Goal: Task Accomplishment & Management: Use online tool/utility

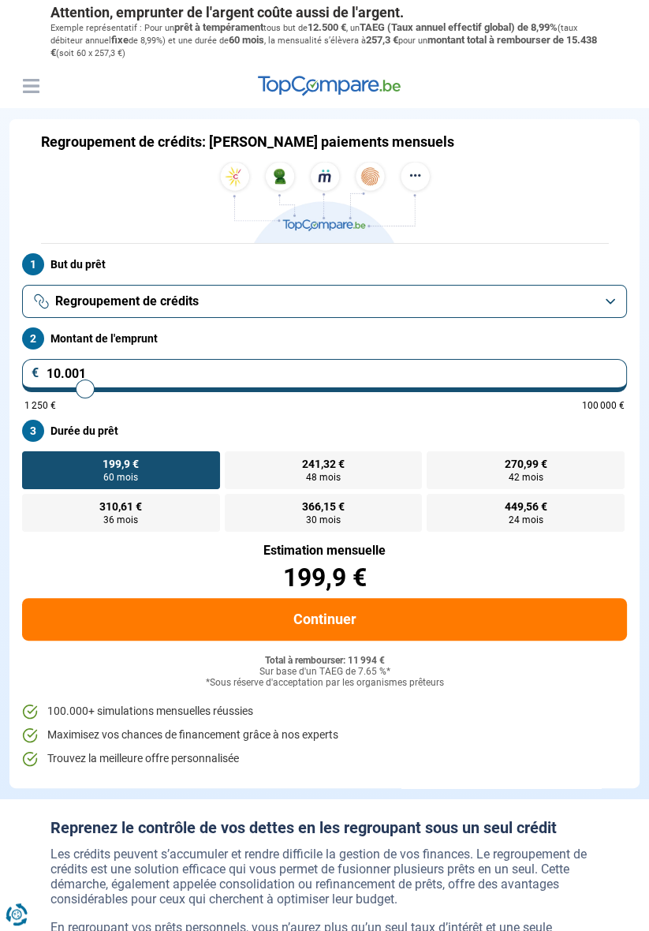
click at [611, 297] on button "Regroupement de crédits" at bounding box center [324, 301] width 605 height 33
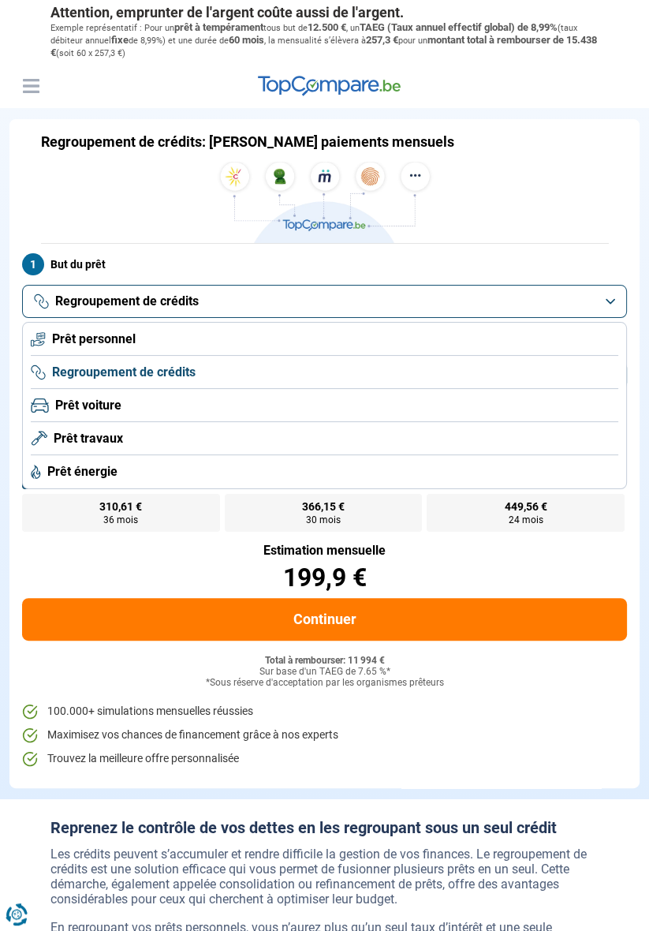
click at [94, 342] on span "Prêt personnel" at bounding box center [94, 339] width 84 height 17
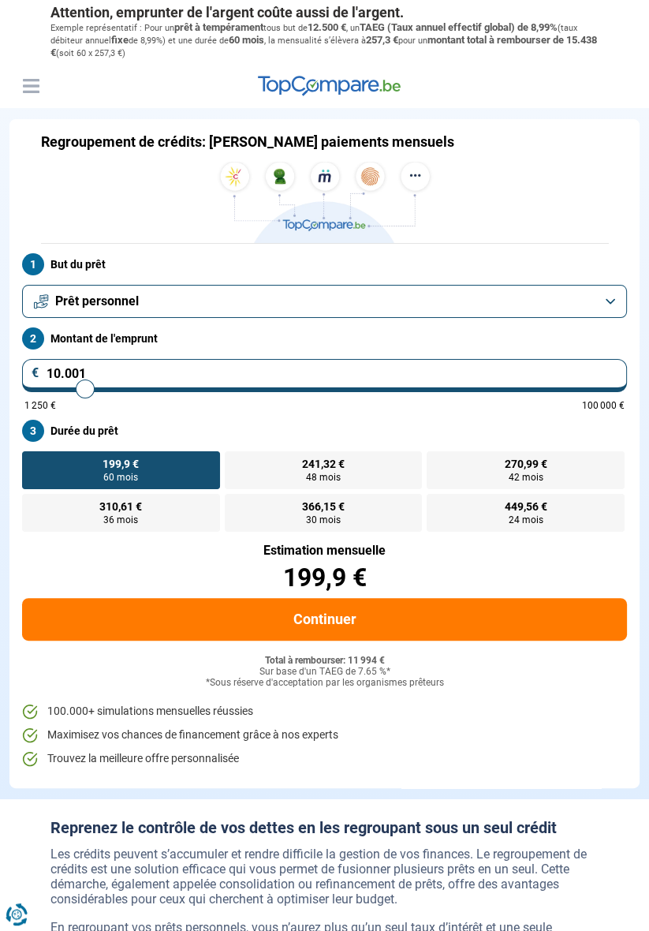
type input "82.500"
type input "82500"
radio input "false"
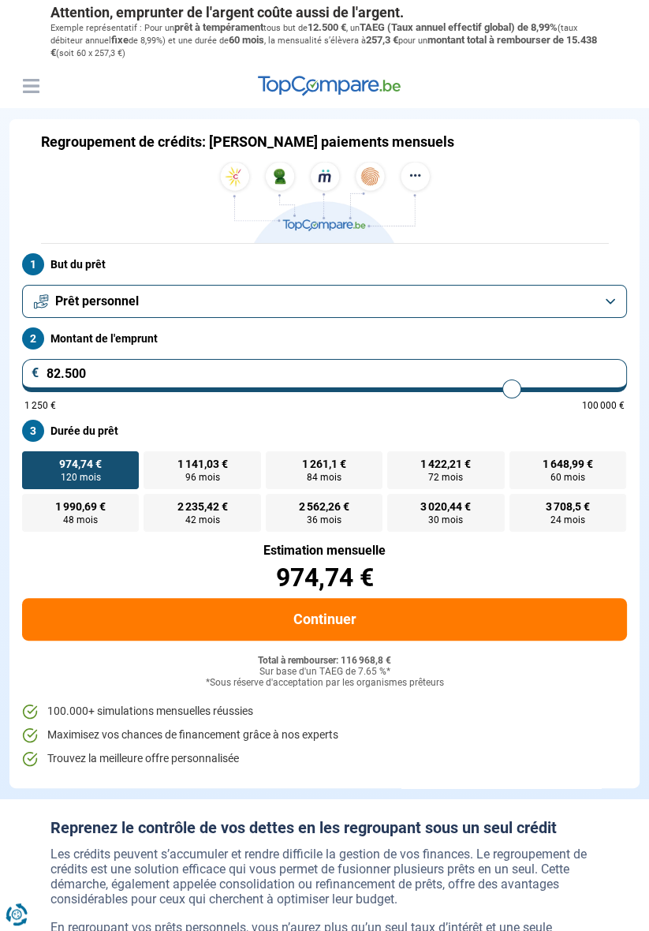
type input "63.500"
type input "63500"
type input "55.250"
type input "55250"
type input "50.000"
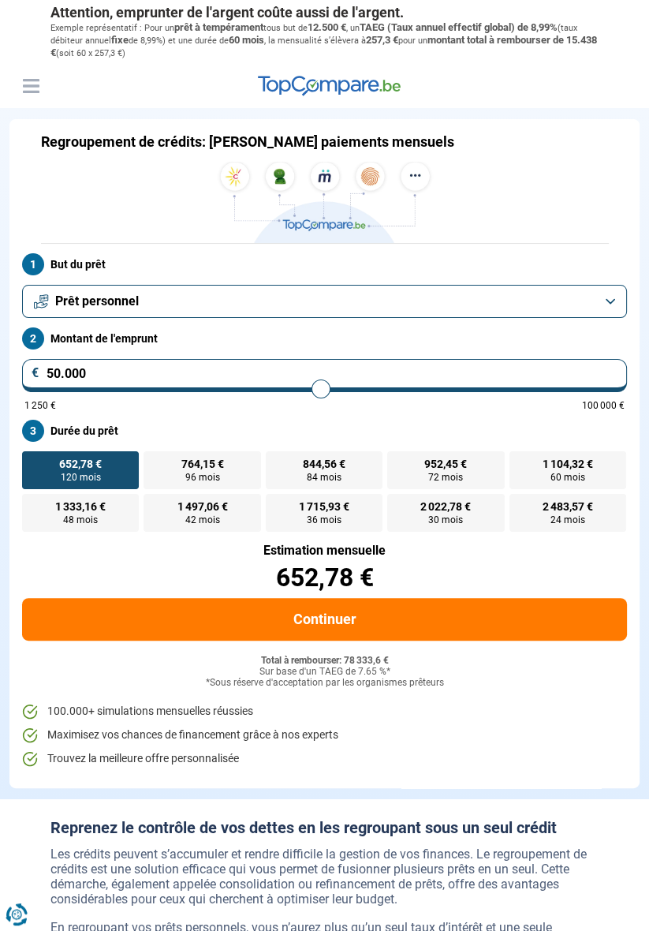
type input "50000"
